Goal: Transaction & Acquisition: Purchase product/service

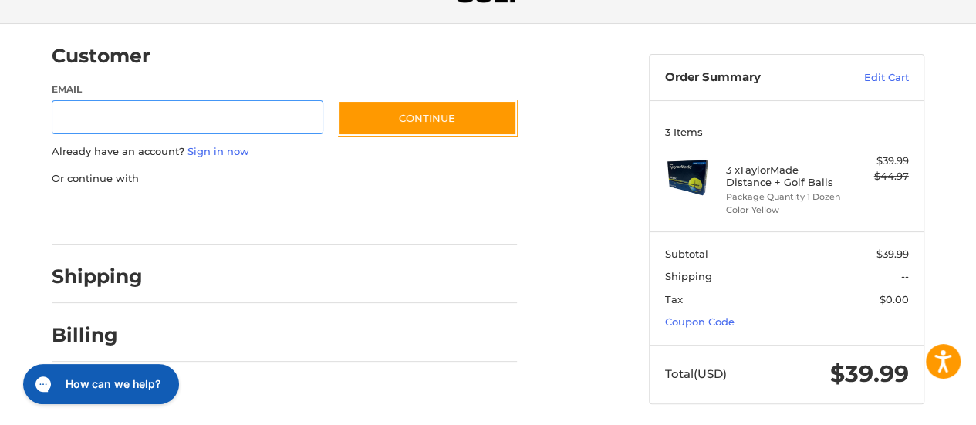
scroll to position [108, 0]
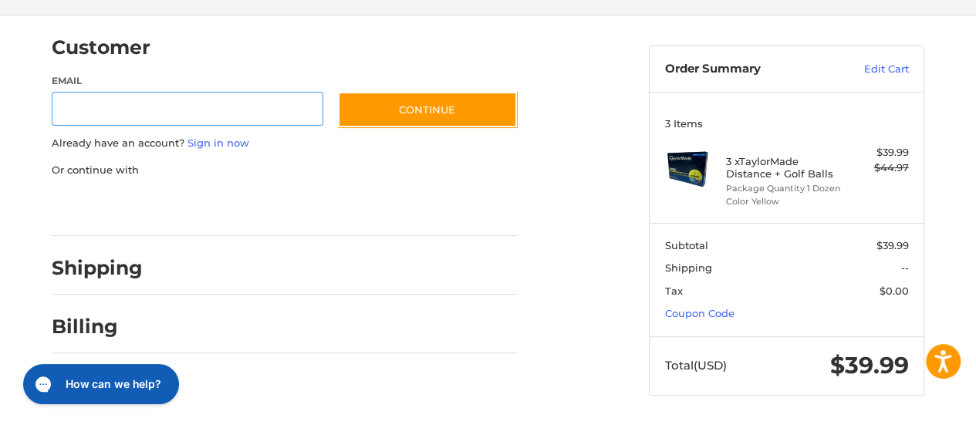
click at [100, 113] on input "Email" at bounding box center [188, 109] width 272 height 35
type input "**********"
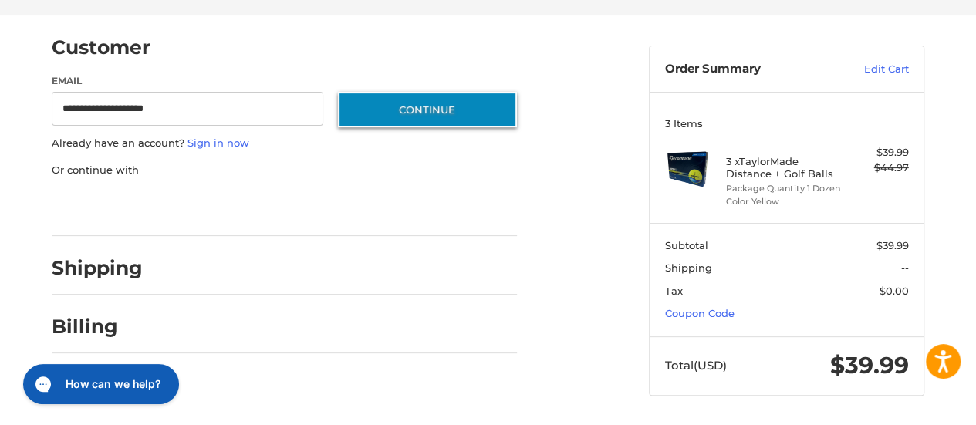
click at [434, 106] on button "Continue" at bounding box center [427, 109] width 179 height 35
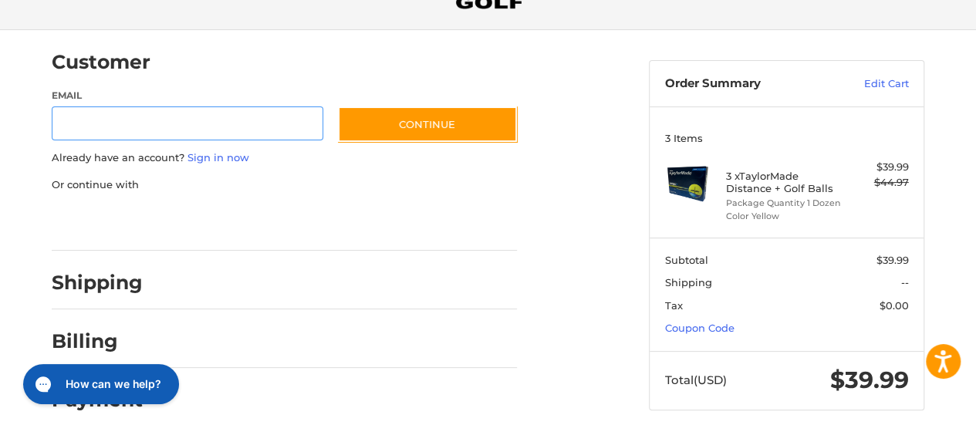
scroll to position [108, 0]
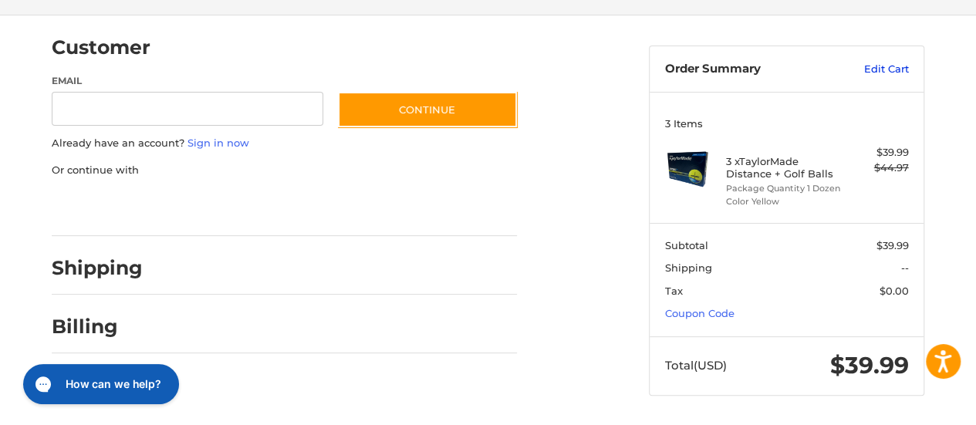
click at [883, 67] on link "Edit Cart" at bounding box center [870, 69] width 78 height 15
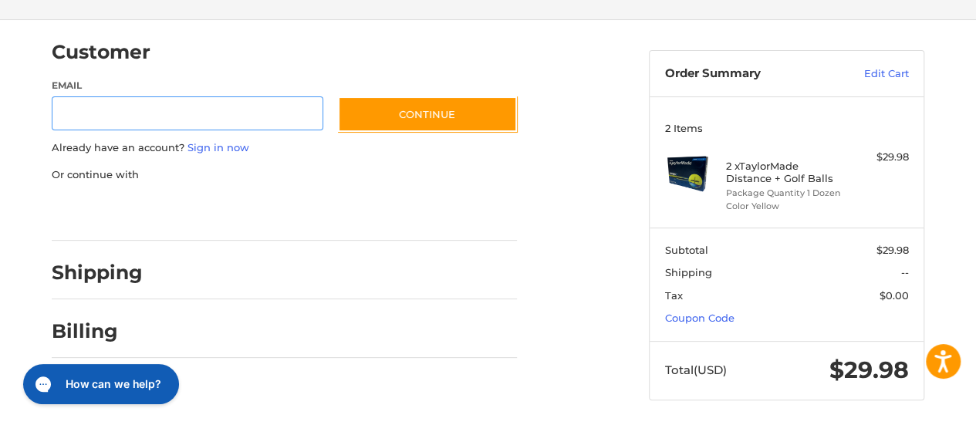
scroll to position [108, 0]
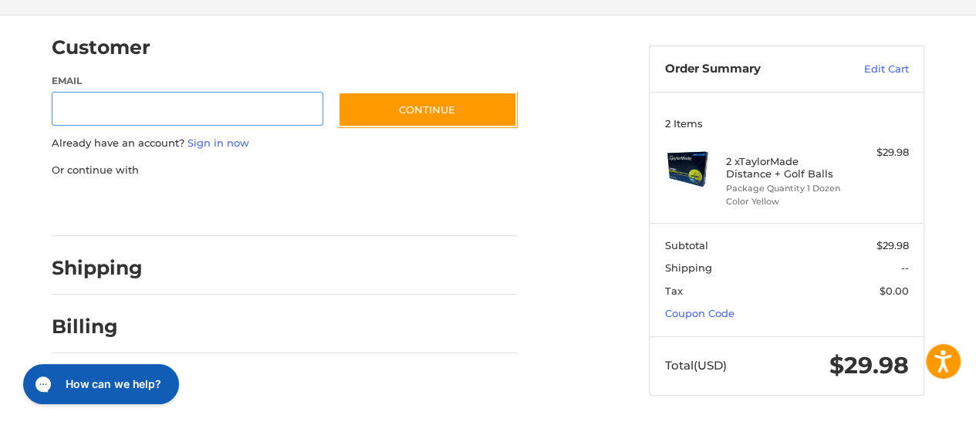
drag, startPoint x: 981, startPoint y: 85, endPoint x: 987, endPoint y: 192, distance: 107.4
click at [975, 192] on html "For screen-reader mode - click the first button of the website Accessibility Sc…" at bounding box center [488, 159] width 976 height 535
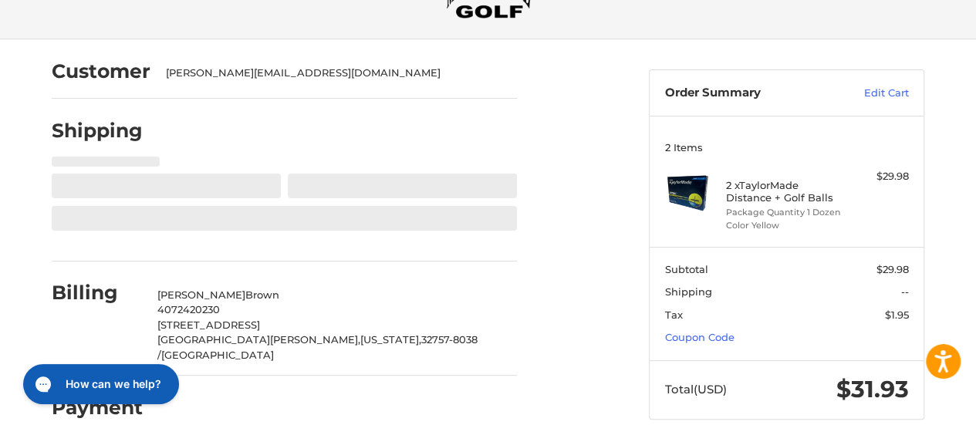
scroll to position [97, 0]
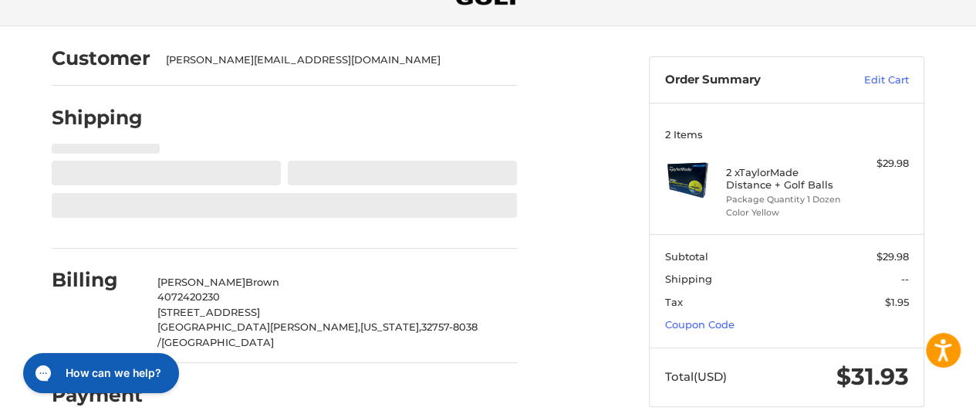
select select "**"
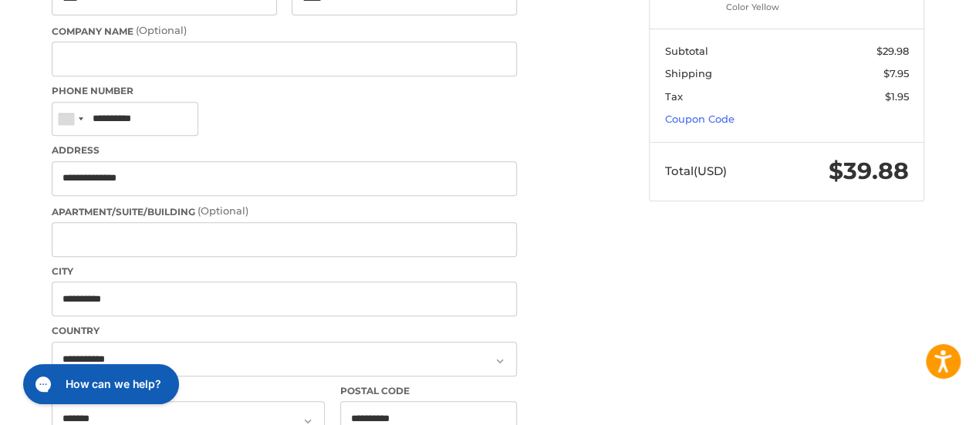
scroll to position [299, 0]
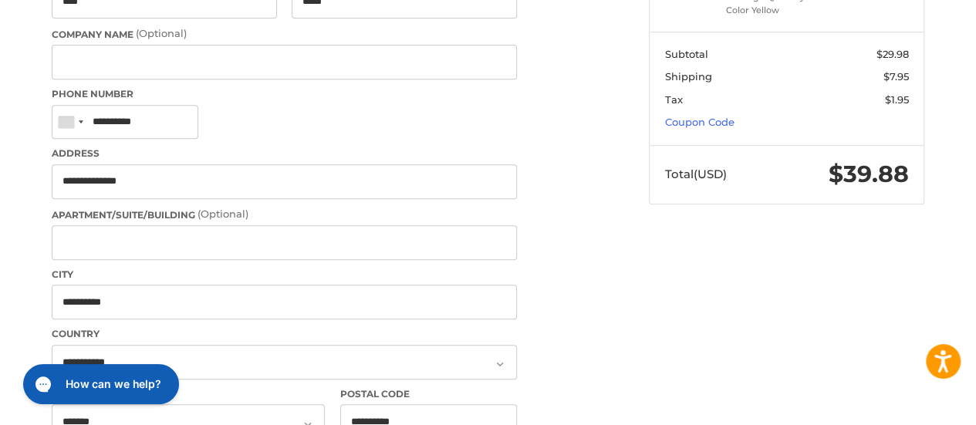
click at [969, 150] on div "Customer johnlee.brown@att.net Shipping POWERED BY We’ve got you covered. Shipp…" at bounding box center [488, 400] width 976 height 1153
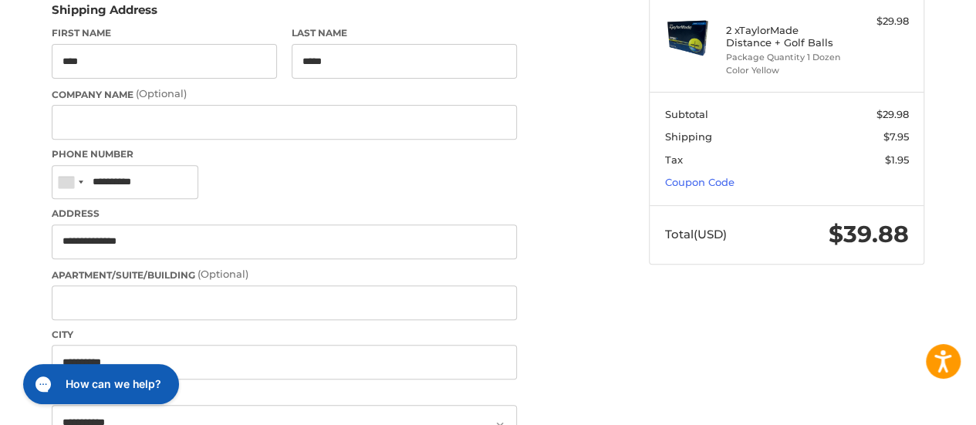
scroll to position [0, 0]
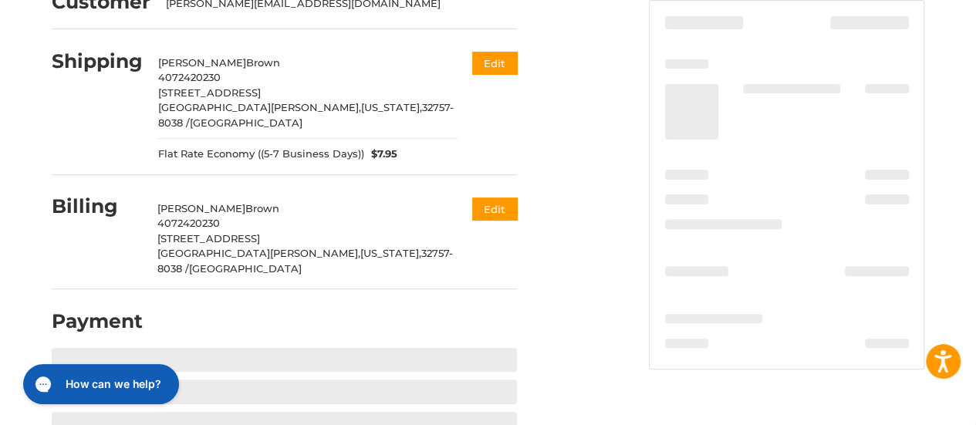
scroll to position [155, 0]
